Goal: Task Accomplishment & Management: Use online tool/utility

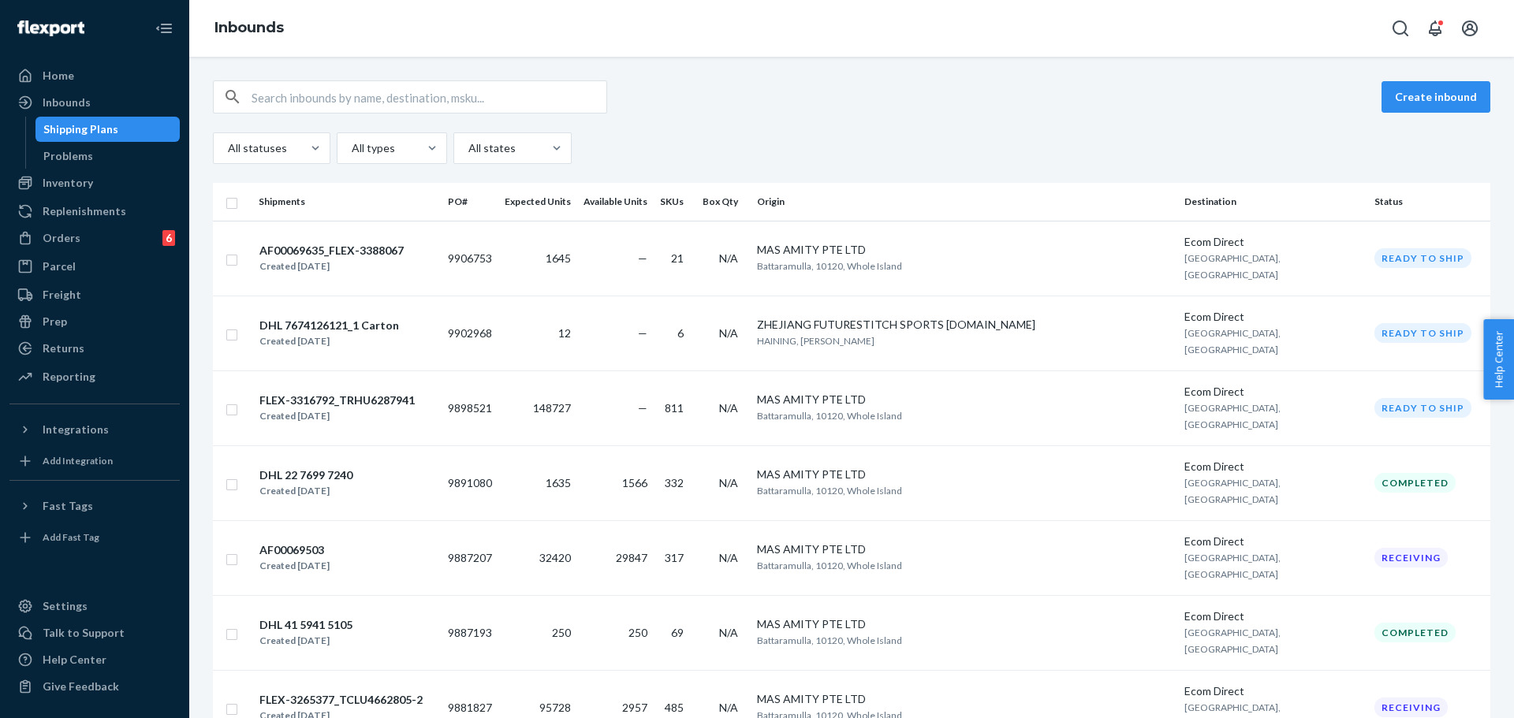
click at [704, 137] on div "All statuses All types All states" at bounding box center [852, 148] width 1278 height 32
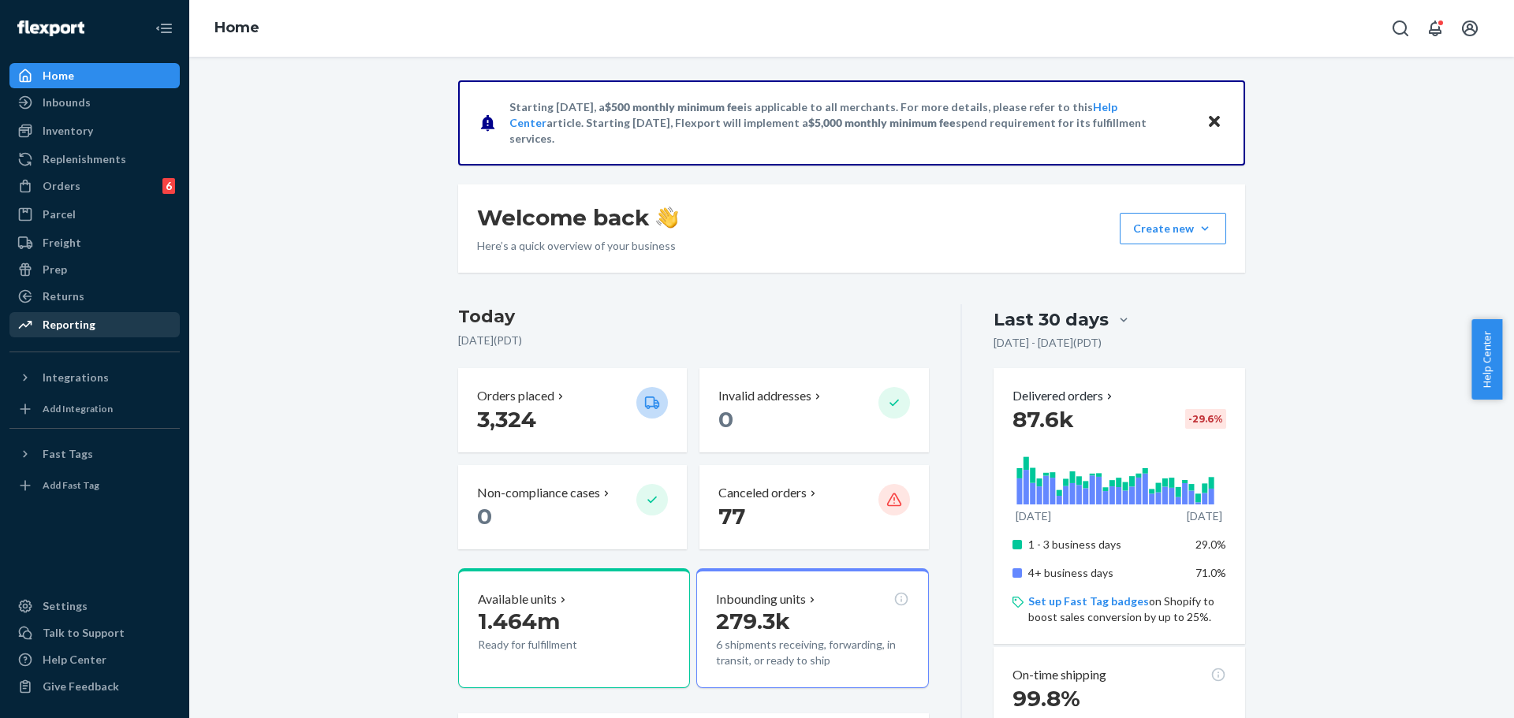
click at [136, 315] on div "Reporting" at bounding box center [94, 325] width 167 height 22
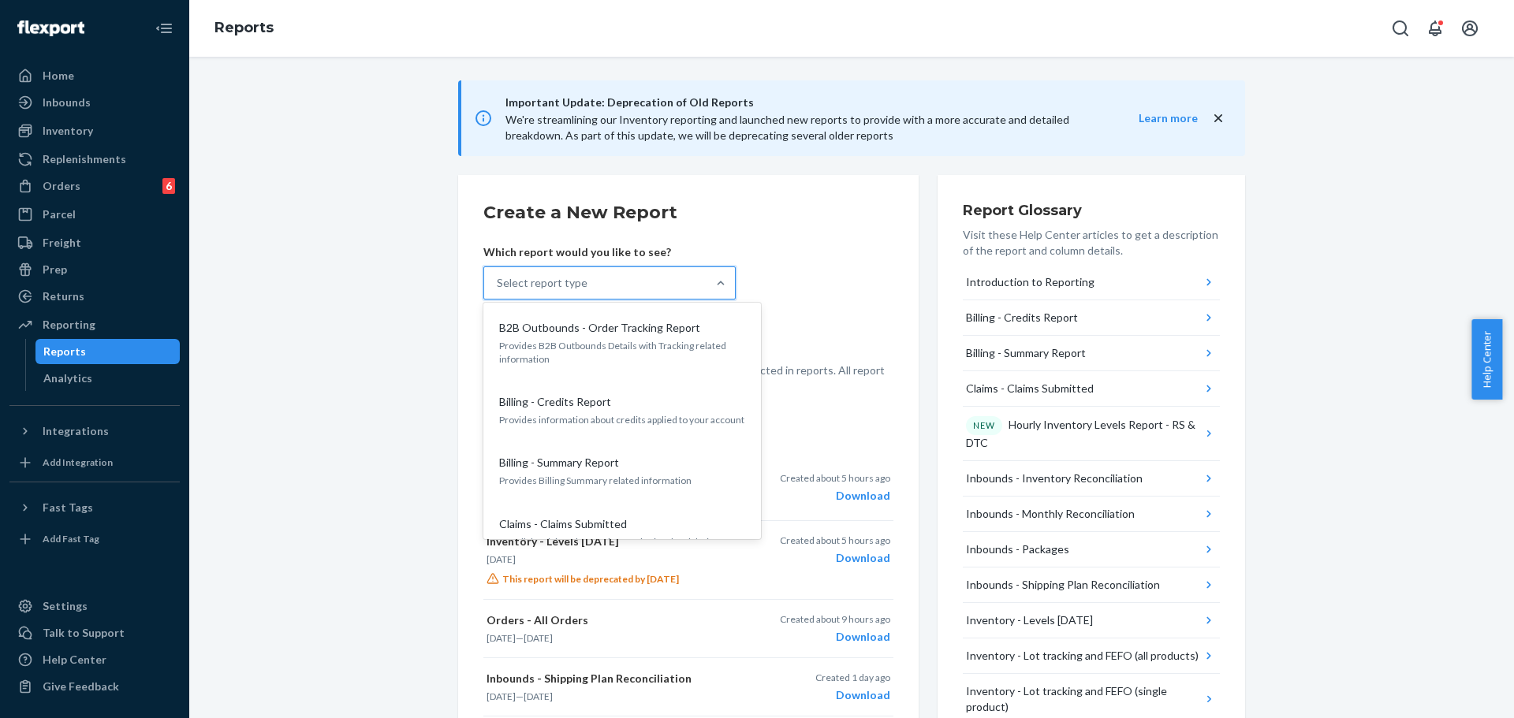
click at [686, 290] on div "Select report type" at bounding box center [595, 283] width 222 height 32
click at [498, 290] on input "option B2B Outbounds - Order Tracking Report focused, 1 of 30. 30 results avail…" at bounding box center [498, 283] width 2 height 16
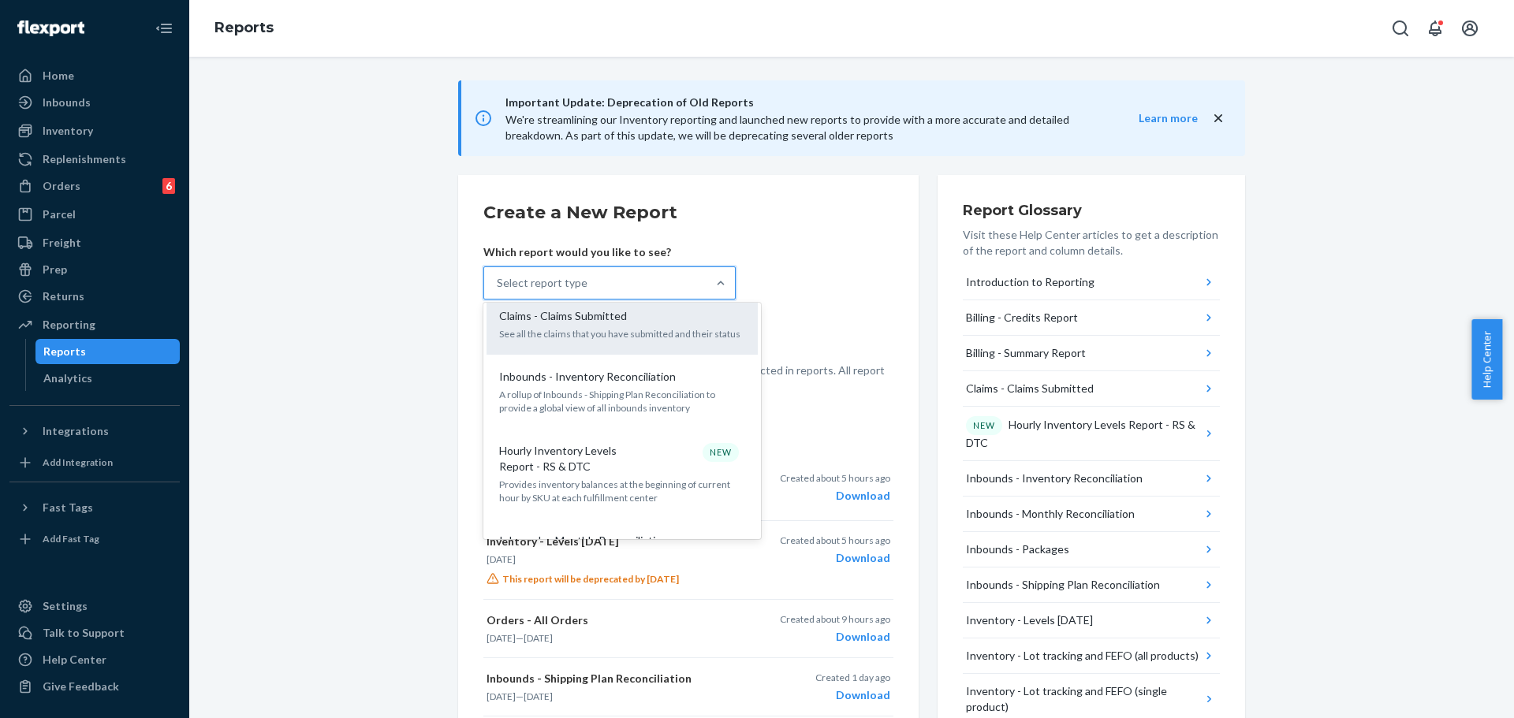
scroll to position [237, 0]
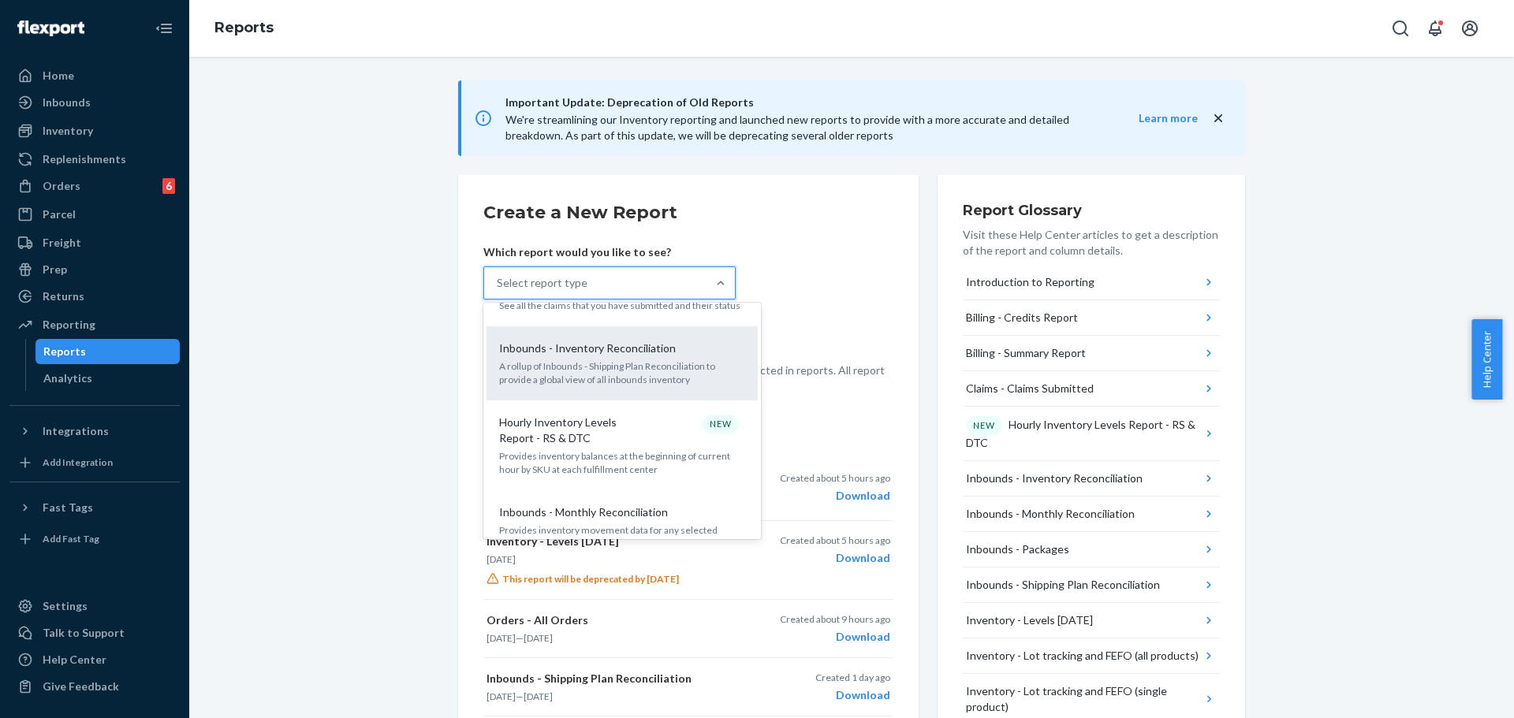
click at [703, 379] on p "A rollup of Inbounds - Shipping Plan Reconciliation to provide a global view of…" at bounding box center [622, 373] width 246 height 27
click at [498, 291] on input "option Inbounds - Inventory Reconciliation focused, 5 of 30. 30 results availab…" at bounding box center [498, 283] width 2 height 16
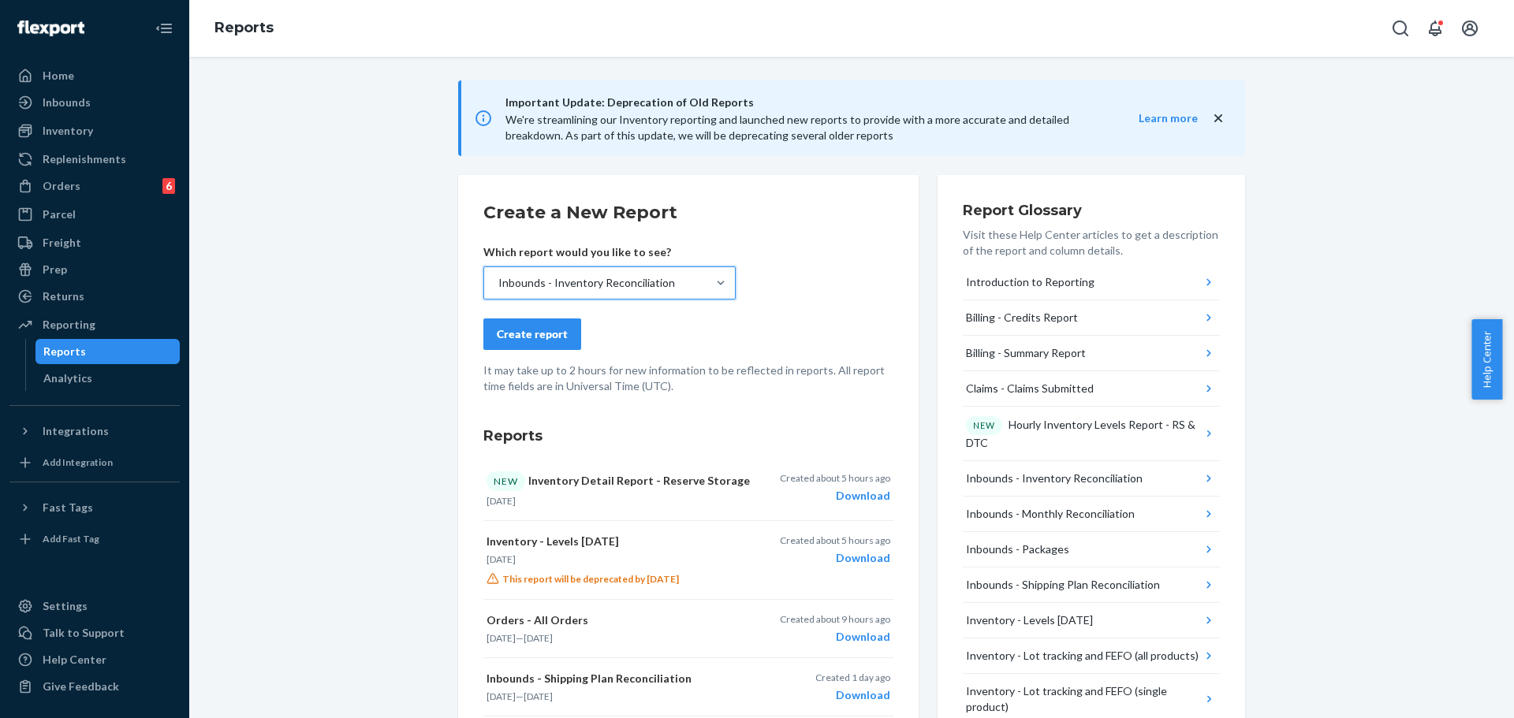
click at [699, 278] on div "Inbounds - Inventory Reconciliation" at bounding box center [595, 283] width 222 height 32
click at [498, 278] on input "option Inbounds - Inventory Reconciliation, selected. 0 results available. Sele…" at bounding box center [498, 283] width 2 height 16
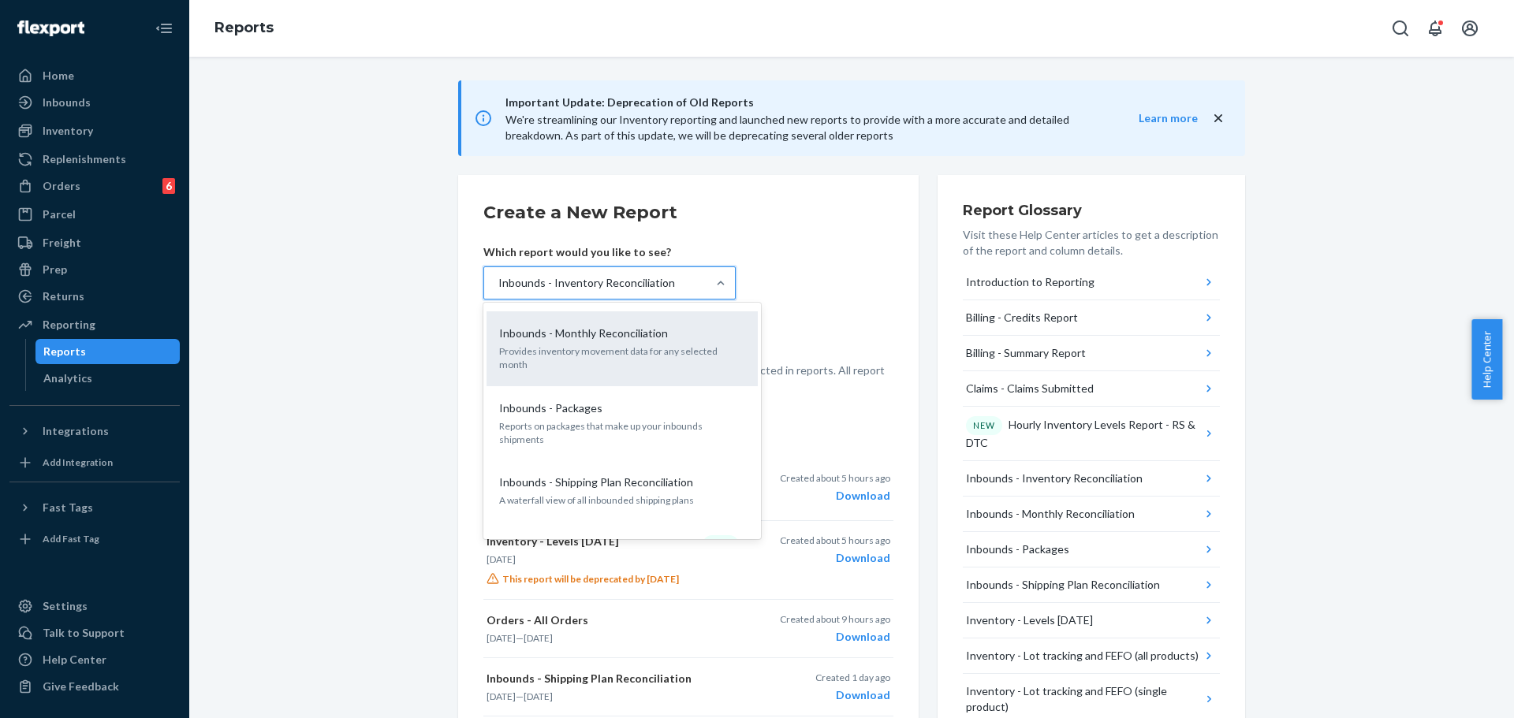
scroll to position [438, 0]
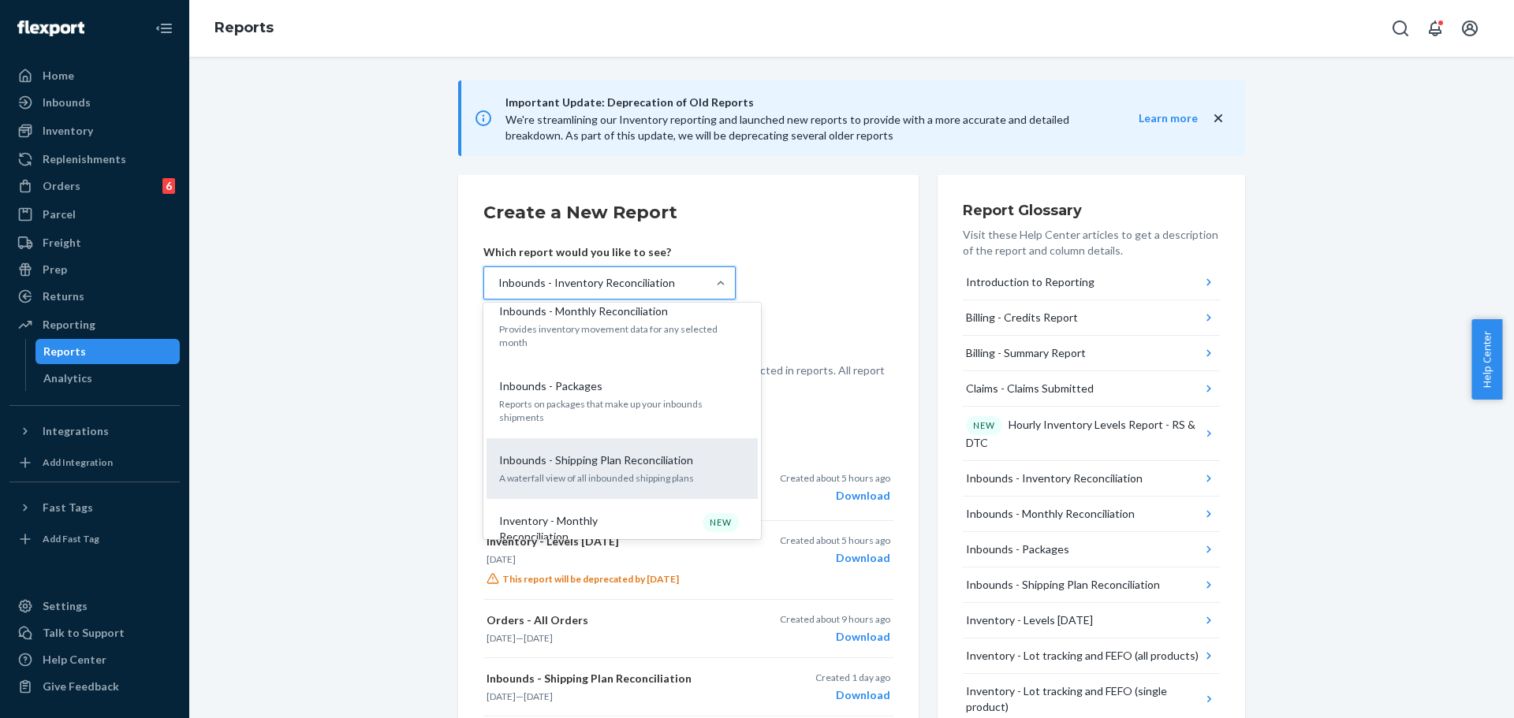
click at [688, 445] on div "Inbounds - Shipping Plan Reconciliation A waterfall view of all inbounded shipp…" at bounding box center [622, 469] width 252 height 48
click at [498, 291] on input "option Inbounds - Inventory Reconciliation, selected. option Inbounds - Shippin…" at bounding box center [498, 283] width 2 height 16
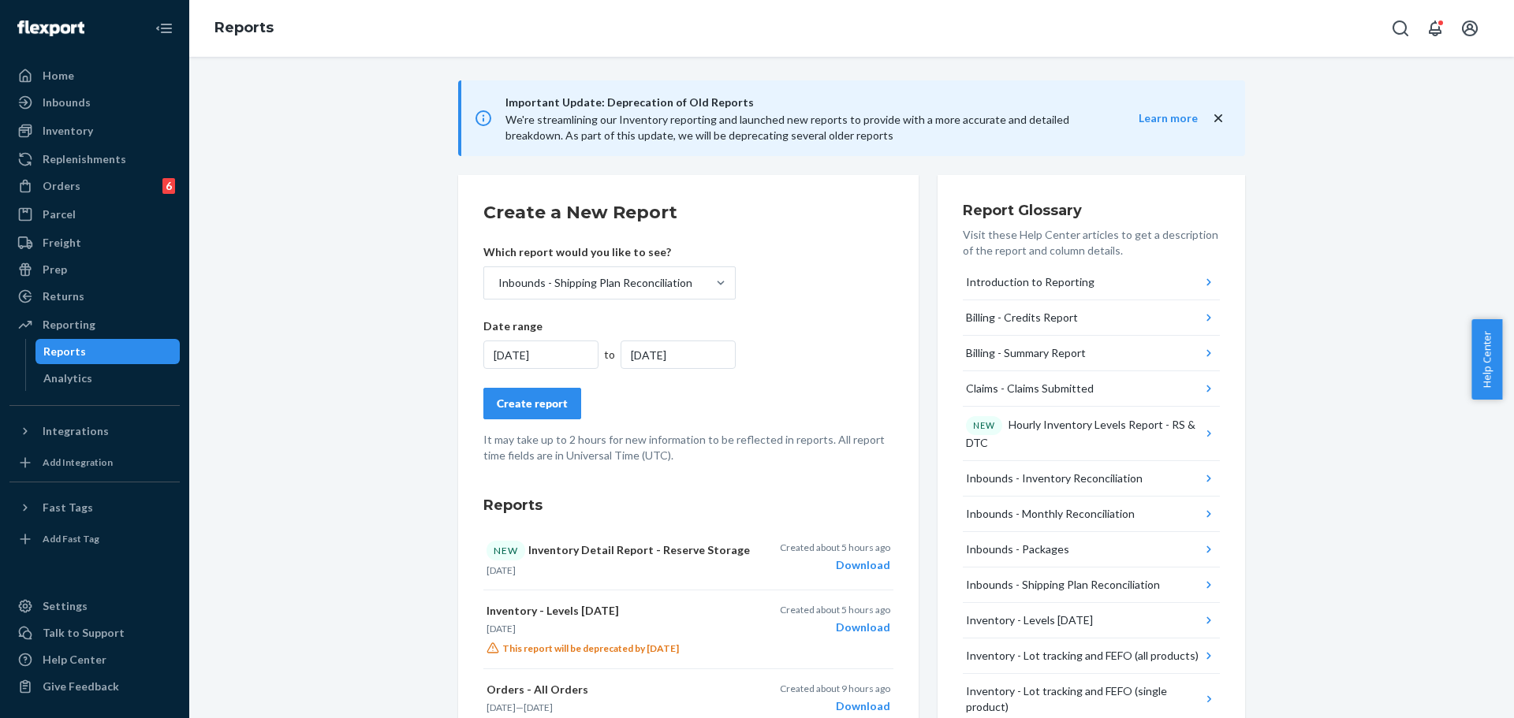
click at [539, 357] on div "[DATE]" at bounding box center [540, 355] width 115 height 28
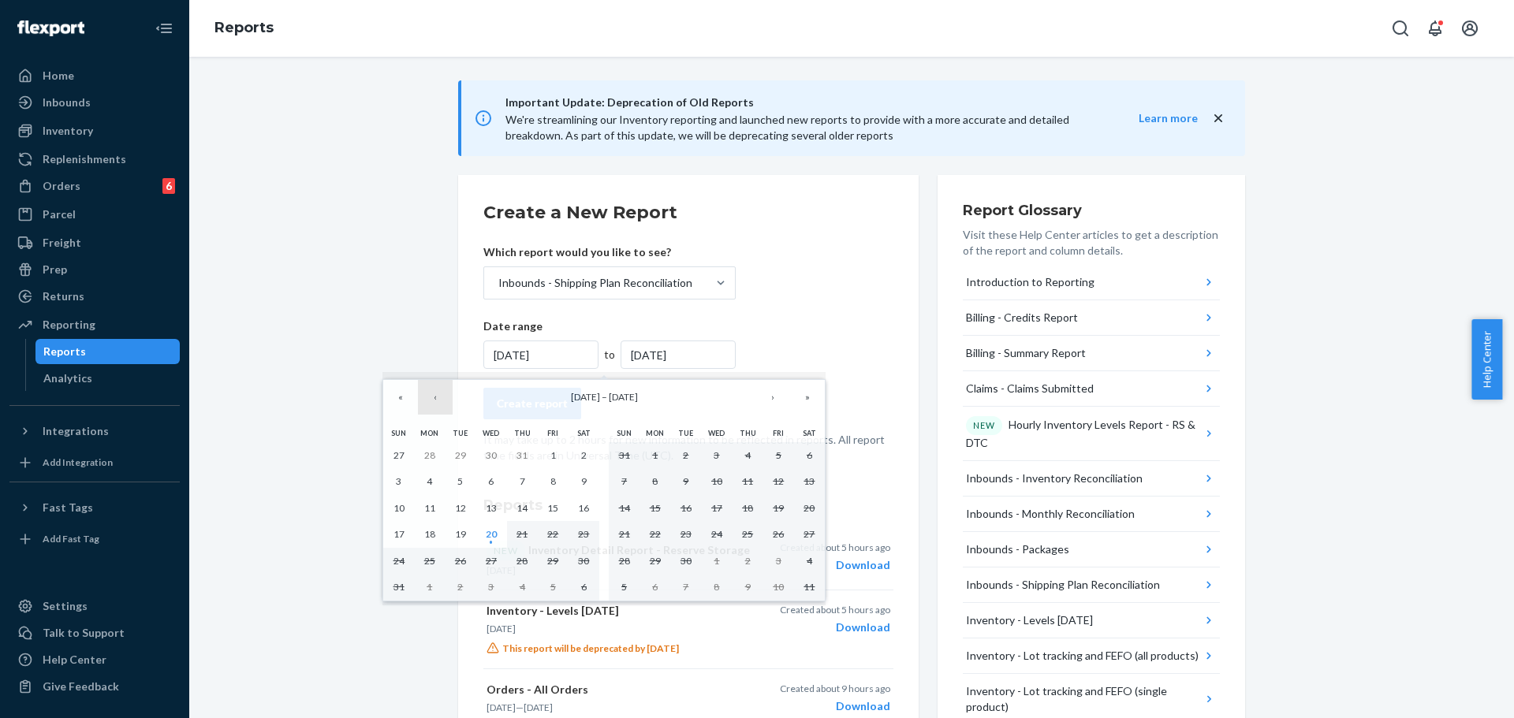
click at [438, 402] on button "‹" at bounding box center [435, 397] width 35 height 35
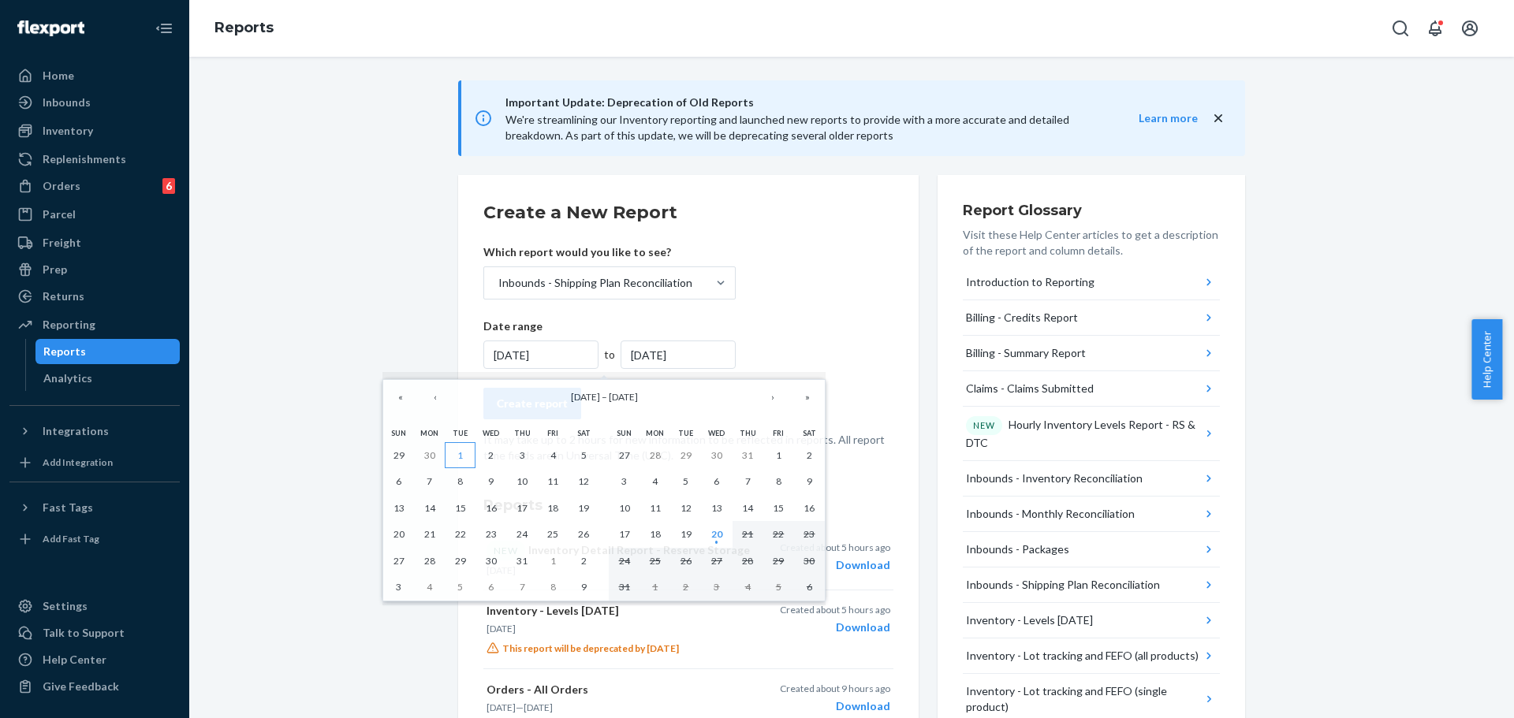
click at [455, 452] on button "1" at bounding box center [460, 455] width 31 height 27
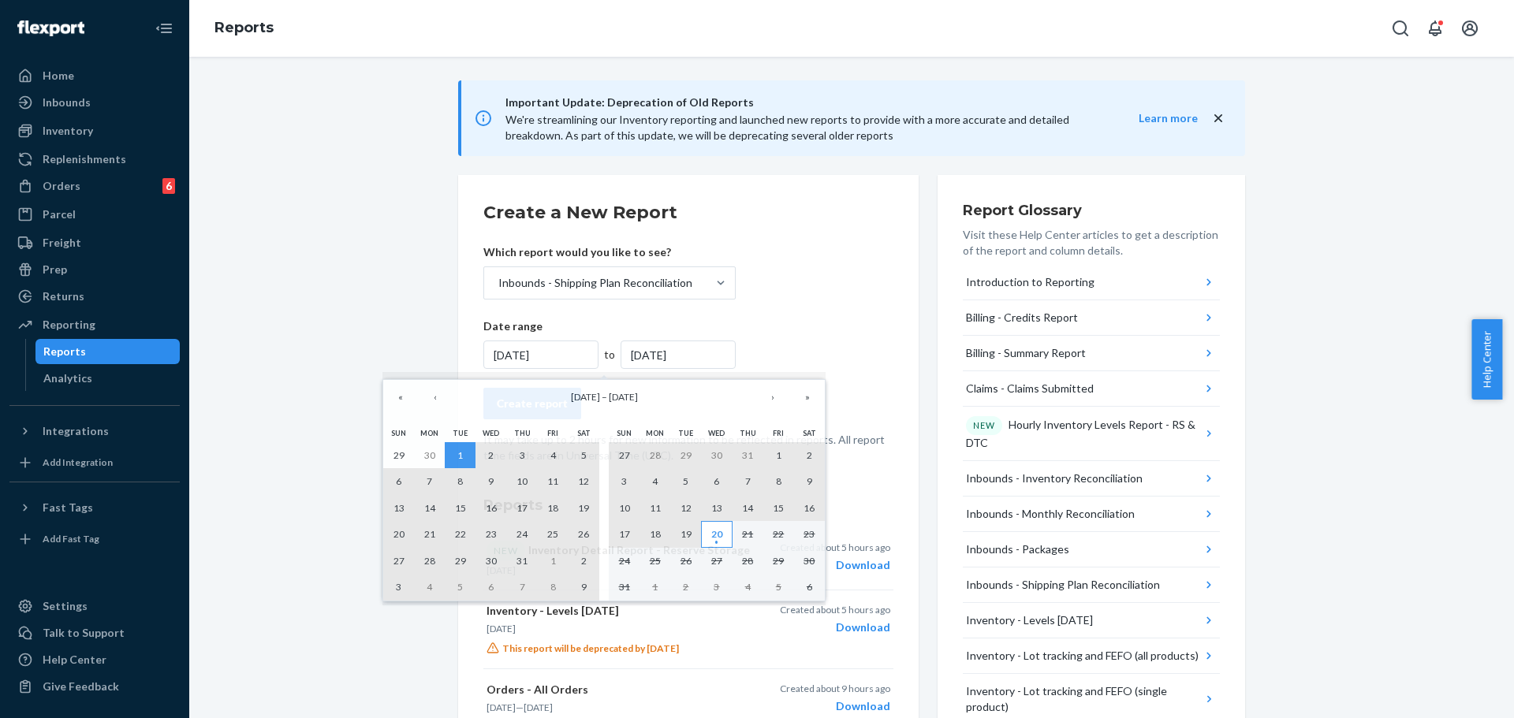
click at [719, 538] on abbr "20" at bounding box center [716, 534] width 11 height 12
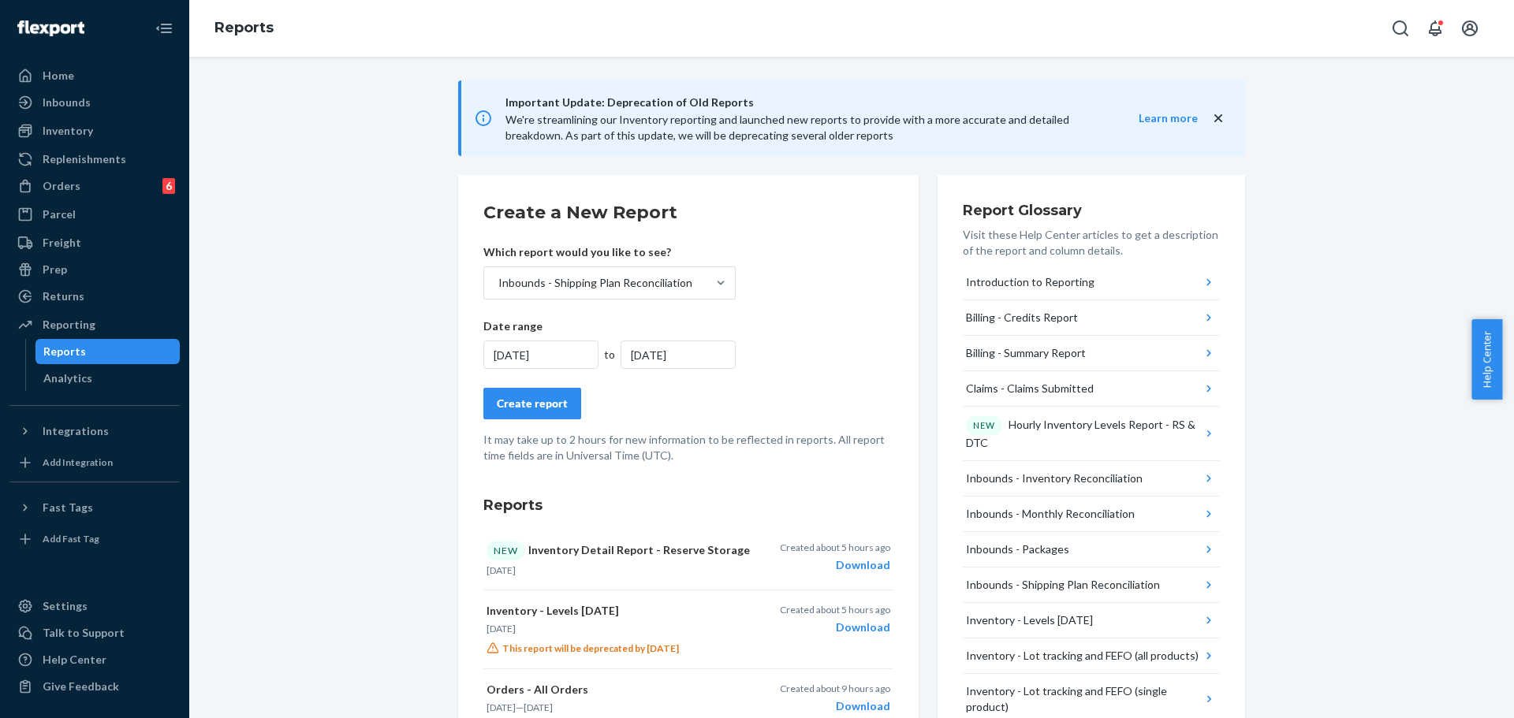
click at [535, 405] on div "Create report" at bounding box center [532, 404] width 71 height 16
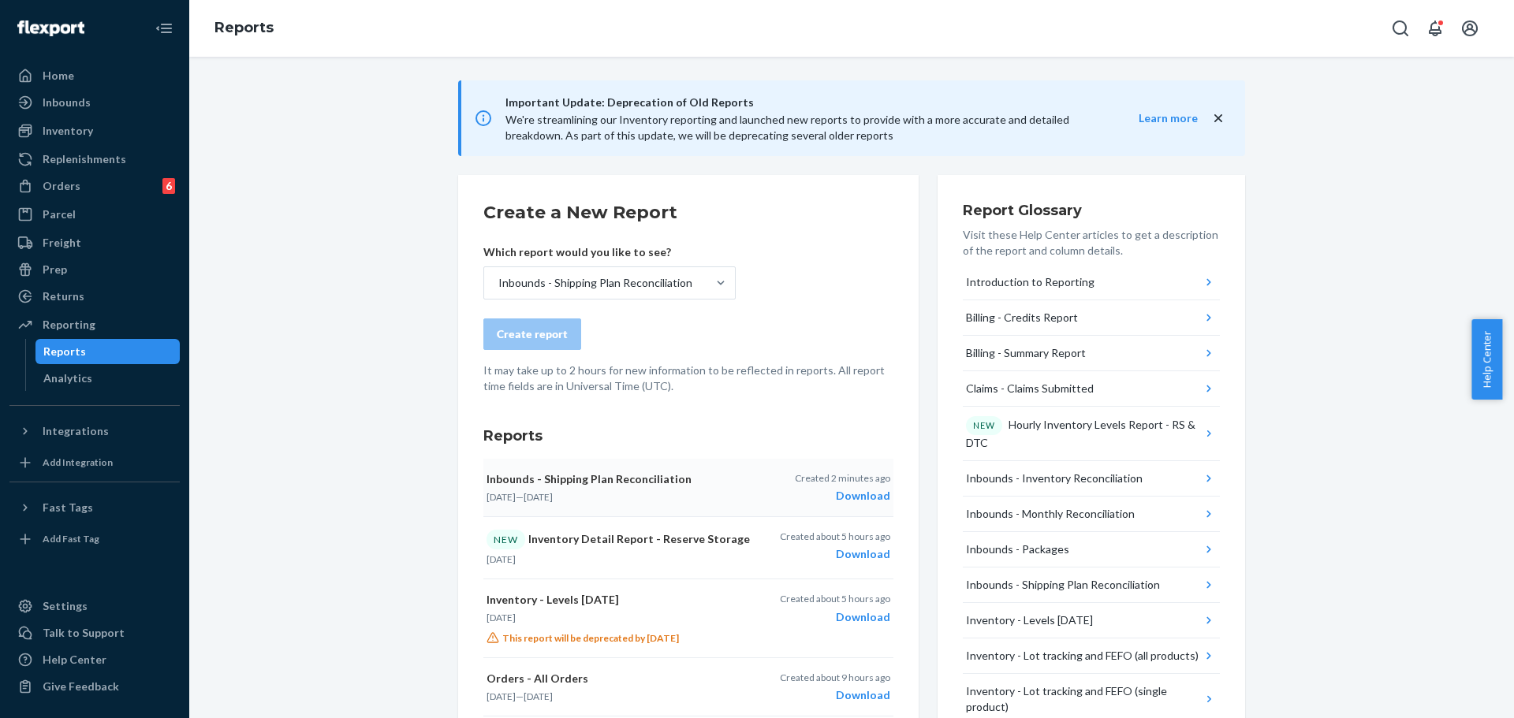
click at [846, 494] on div "Download" at bounding box center [842, 496] width 95 height 16
